Goal: Task Accomplishment & Management: Use online tool/utility

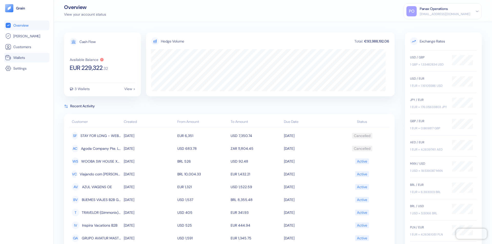
click at [27, 58] on link "Wallets" at bounding box center [26, 58] width 43 height 6
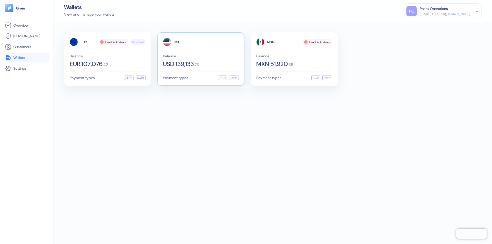
click at [177, 42] on span "USD" at bounding box center [177, 42] width 7 height 4
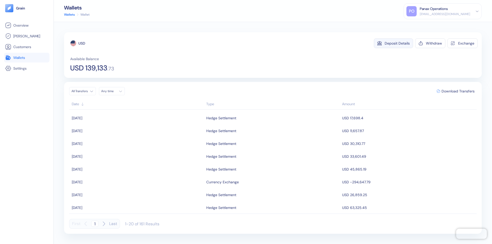
click at [397, 43] on div "Deposit Details" at bounding box center [396, 43] width 25 height 4
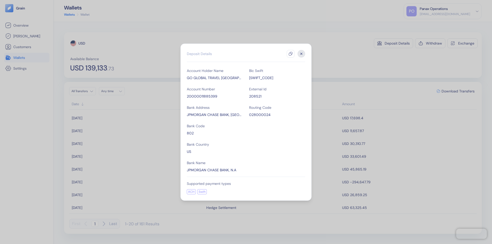
click at [290, 54] on icon "button" at bounding box center [290, 54] width 4 height 4
click at [301, 54] on icon "button" at bounding box center [301, 54] width 2 height 2
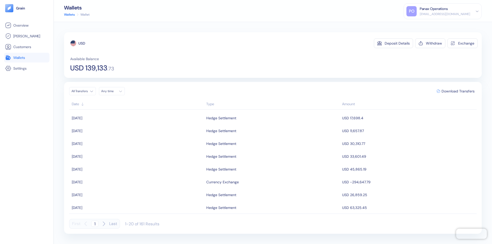
click at [113, 91] on div "Any time" at bounding box center [108, 91] width 15 height 4
click at [131, 125] on button "10" at bounding box center [131, 125] width 6 height 6
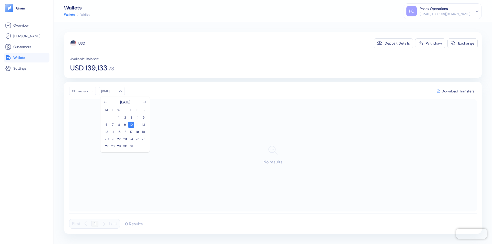
click at [106, 102] on icon "Go to previous month" at bounding box center [105, 102] width 3 height 2
click at [119, 125] on button "10" at bounding box center [119, 125] width 6 height 6
click at [82, 43] on div "USD" at bounding box center [81, 43] width 7 height 5
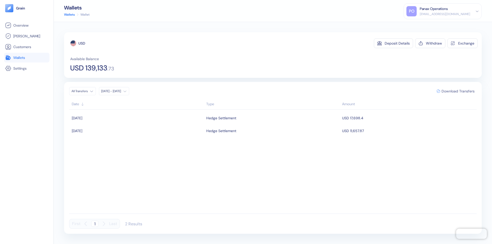
click at [458, 91] on span "Download Transfers" at bounding box center [457, 91] width 33 height 4
click at [27, 58] on link "Wallets" at bounding box center [26, 58] width 43 height 6
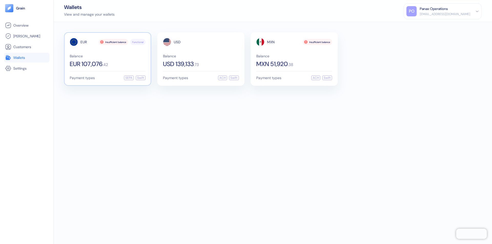
click at [83, 42] on span "EUR" at bounding box center [83, 42] width 6 height 4
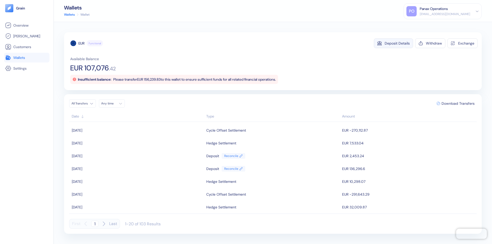
click at [397, 43] on div "Deposit Details" at bounding box center [396, 43] width 25 height 4
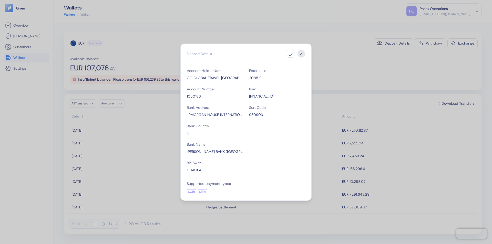
click at [290, 54] on icon "button" at bounding box center [290, 54] width 4 height 4
click at [301, 54] on icon "button" at bounding box center [301, 54] width 2 height 2
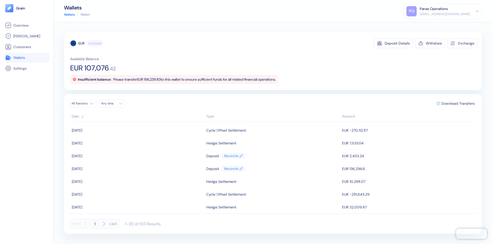
click at [113, 103] on div "Any time" at bounding box center [108, 103] width 15 height 4
click at [131, 137] on button "10" at bounding box center [131, 137] width 6 height 6
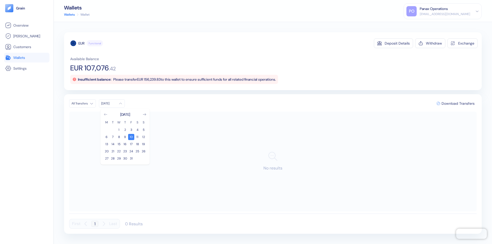
click at [106, 114] on icon "Go to previous month" at bounding box center [105, 114] width 3 height 2
click at [119, 137] on button "10" at bounding box center [119, 137] width 6 height 6
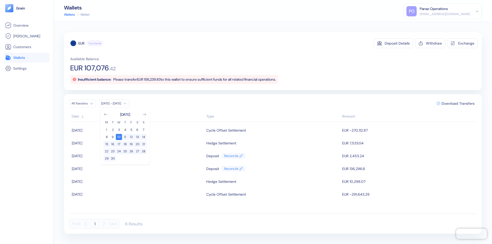
click at [81, 43] on div "EUR" at bounding box center [81, 43] width 6 height 5
click at [458, 103] on span "Download Transfers" at bounding box center [457, 104] width 33 height 4
click at [27, 58] on link "Wallets" at bounding box center [26, 58] width 43 height 6
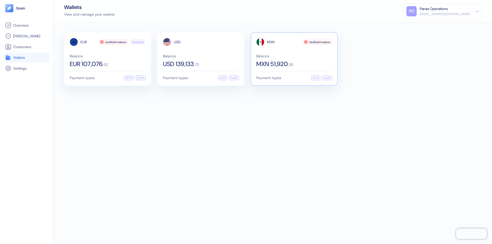
click at [271, 42] on span "MXN" at bounding box center [271, 42] width 8 height 4
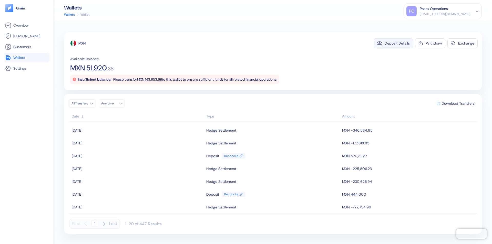
click at [397, 43] on div "Deposit Details" at bounding box center [396, 43] width 25 height 4
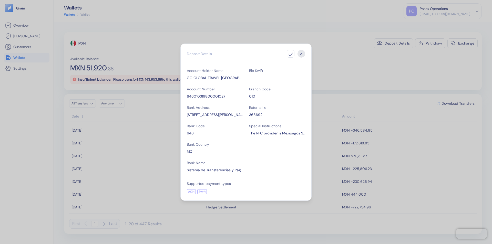
click at [290, 54] on icon "button" at bounding box center [290, 54] width 4 height 4
click at [301, 54] on icon "button" at bounding box center [301, 54] width 2 height 2
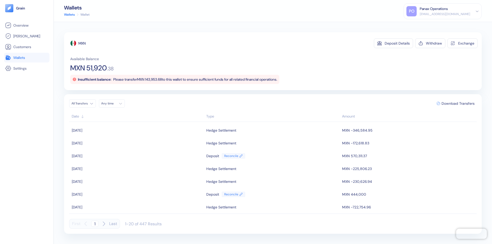
click at [113, 103] on div "Any time" at bounding box center [108, 103] width 15 height 4
click at [131, 137] on button "10" at bounding box center [131, 137] width 6 height 6
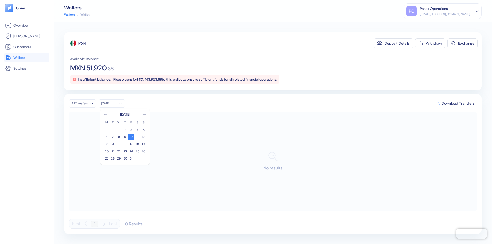
click at [106, 114] on icon "Go to previous month" at bounding box center [105, 114] width 3 height 2
click at [119, 137] on button "10" at bounding box center [119, 137] width 6 height 6
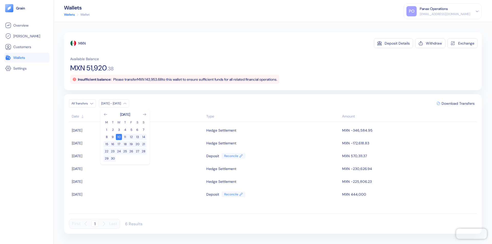
click at [82, 43] on div "MXN" at bounding box center [81, 43] width 7 height 5
click at [458, 103] on span "Download Transfers" at bounding box center [457, 104] width 33 height 4
click at [448, 11] on div "Panax Operations" at bounding box center [433, 8] width 28 height 5
click at [427, 25] on div "Sign Out" at bounding box center [420, 25] width 14 height 5
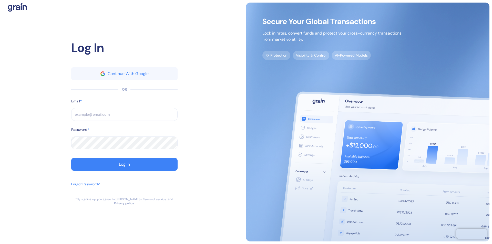
click at [124, 117] on input "text" at bounding box center [124, 114] width 106 height 13
type input "supp"
type input "suppo"
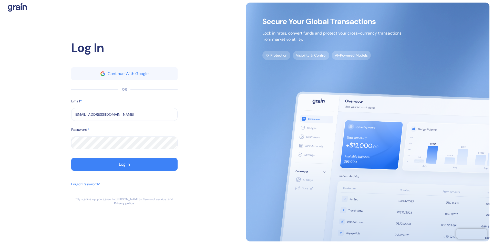
type input "[EMAIL_ADDRESS][DOMAIN_NAME]"
type input "support@thepanax.com"
click at [124, 166] on div "Log In" at bounding box center [124, 164] width 11 height 4
